Goal: Transaction & Acquisition: Purchase product/service

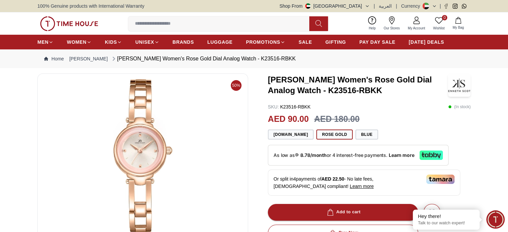
click at [133, 144] on img at bounding box center [142, 159] width 199 height 160
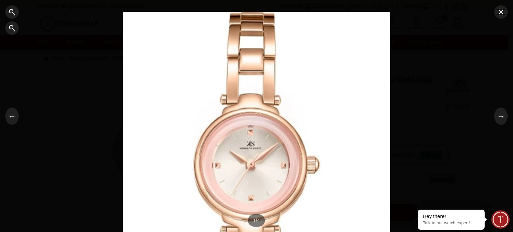
click at [466, 60] on div at bounding box center [256, 116] width 513 height 232
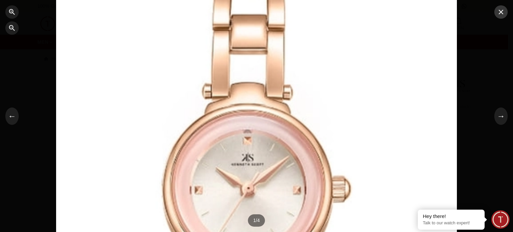
click at [504, 15] on icon "button" at bounding box center [500, 12] width 8 height 8
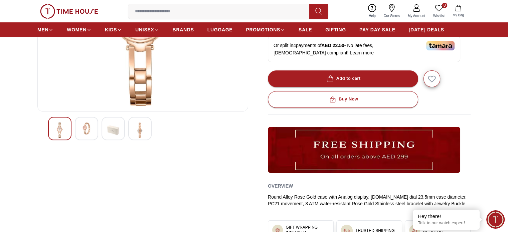
scroll to position [67, 0]
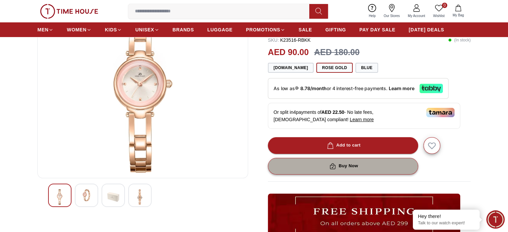
drag, startPoint x: 353, startPoint y: 168, endPoint x: 313, endPoint y: 166, distance: 40.1
click at [313, 166] on button "Buy Now" at bounding box center [343, 166] width 150 height 17
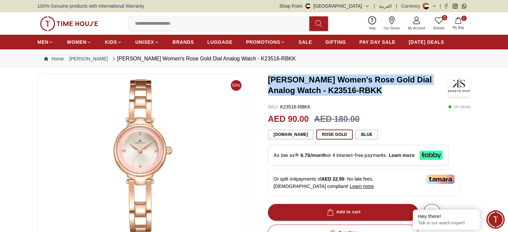
drag, startPoint x: 270, startPoint y: 80, endPoint x: 355, endPoint y: 92, distance: 85.9
click at [355, 92] on h3 "[PERSON_NAME] Women's Rose Gold Dial Analog Watch - K23516-RBKK" at bounding box center [358, 84] width 180 height 21
